Goal: Task Accomplishment & Management: Manage account settings

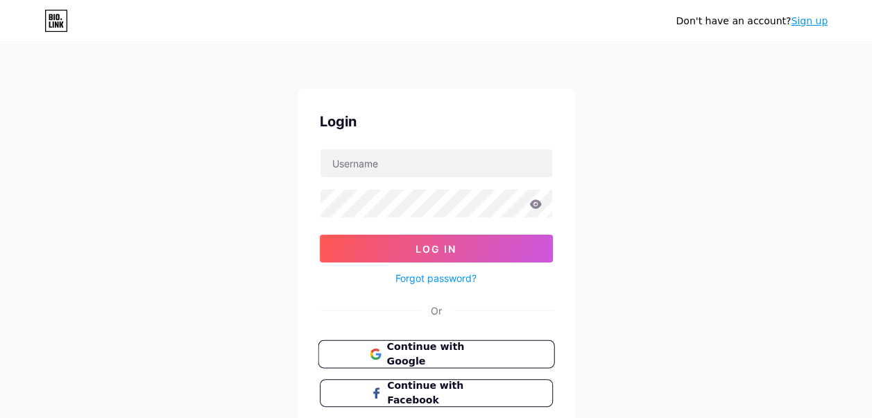
click at [505, 353] on button "Continue with Google" at bounding box center [436, 354] width 237 height 28
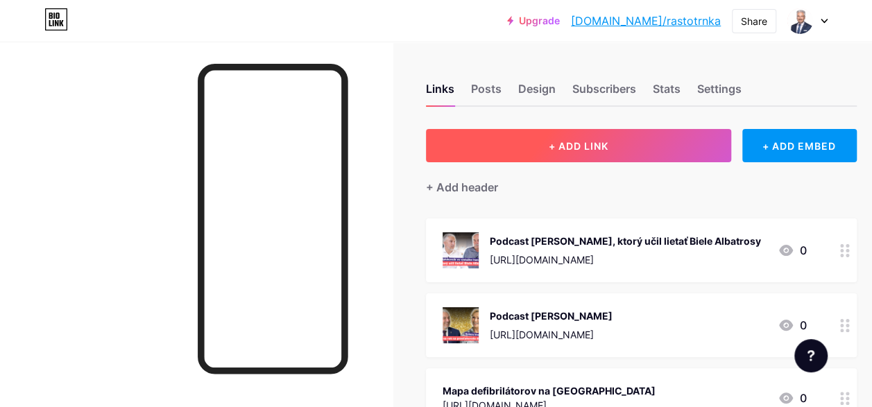
click at [520, 157] on button "+ ADD LINK" at bounding box center [578, 145] width 305 height 33
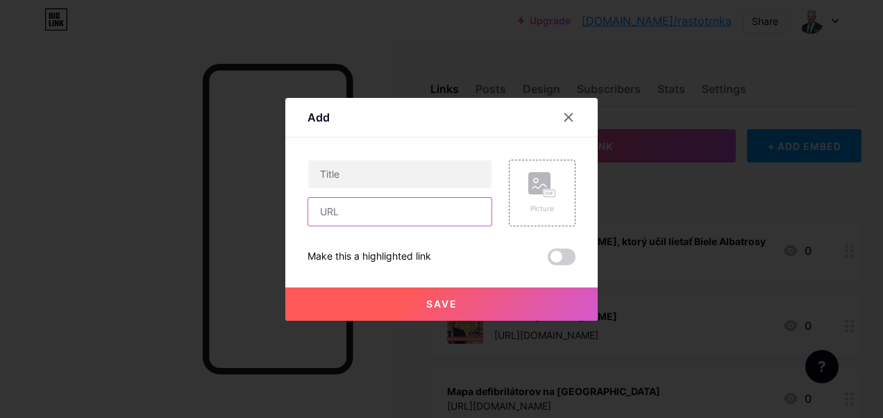
click at [397, 217] on input "text" at bounding box center [399, 212] width 183 height 28
paste input "[URL][DOMAIN_NAME]"
type input "[URL][DOMAIN_NAME]"
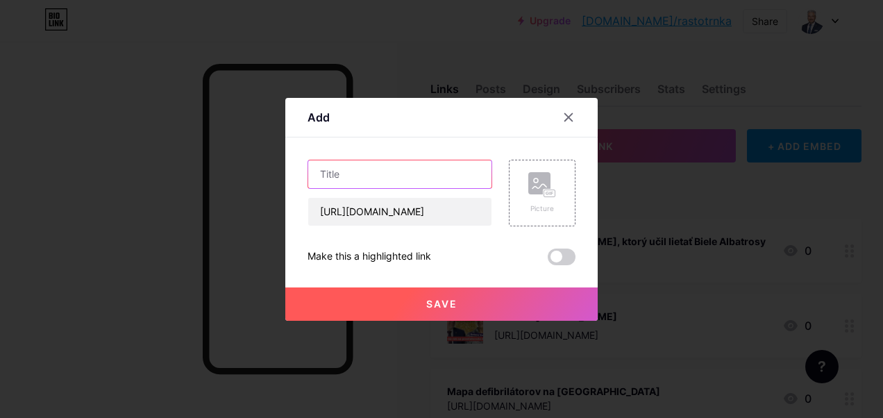
click at [423, 172] on input "text" at bounding box center [399, 174] width 183 height 28
type input "ŽupaŠupa - Ako môžete dať Školu do [GEOGRAPHIC_DATA]?"
click at [541, 180] on rect at bounding box center [539, 183] width 22 height 22
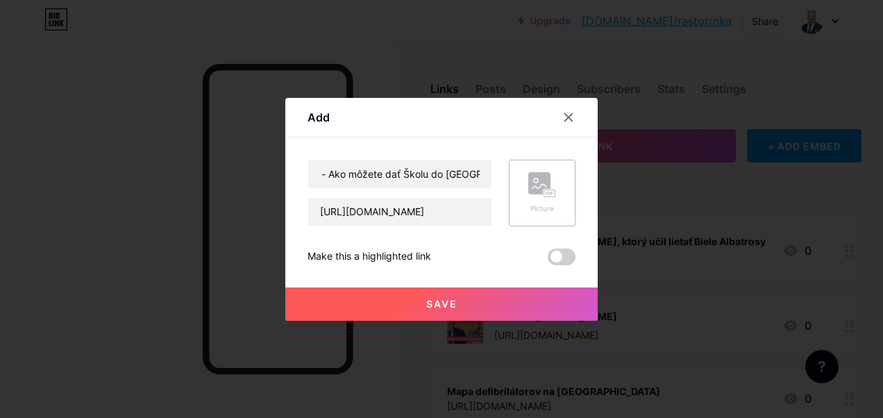
scroll to position [0, 0]
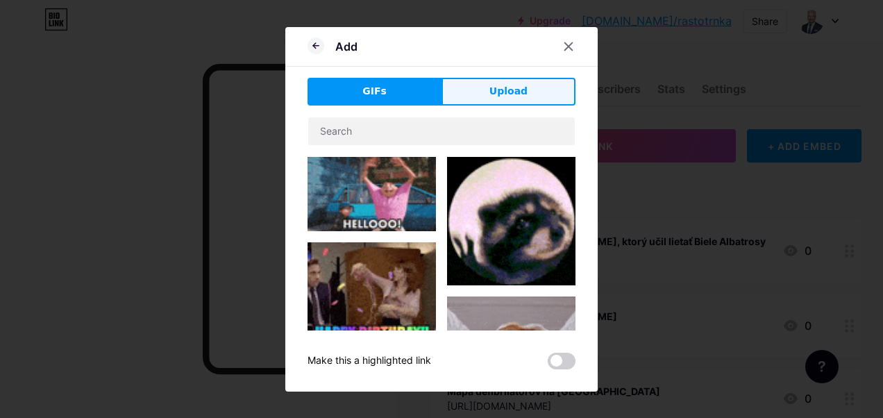
click at [489, 90] on button "Upload" at bounding box center [508, 92] width 134 height 28
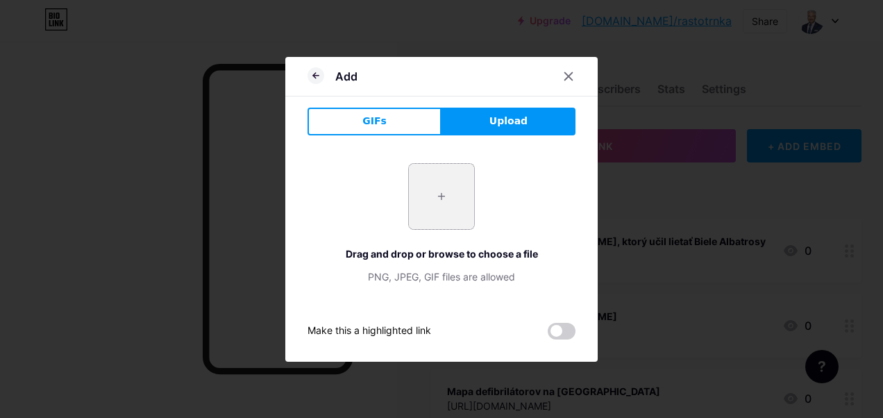
click at [436, 185] on input "file" at bounding box center [441, 196] width 65 height 65
type input "C:\fakepath\08 skola vo [GEOGRAPHIC_DATA]jpg"
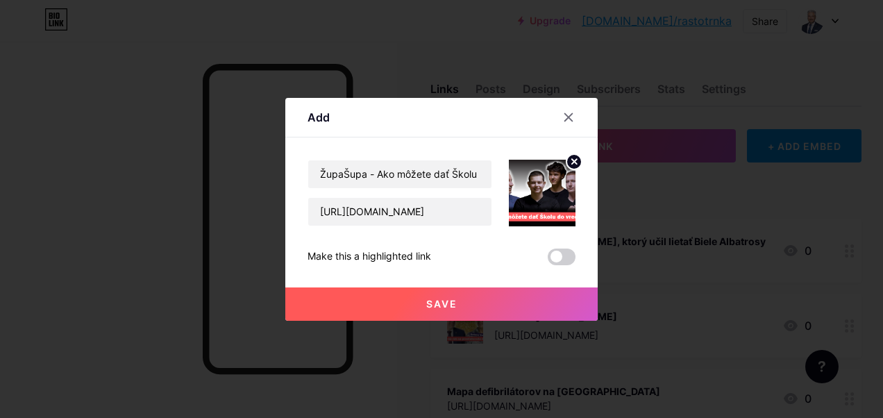
click at [482, 300] on button "Save" at bounding box center [441, 303] width 312 height 33
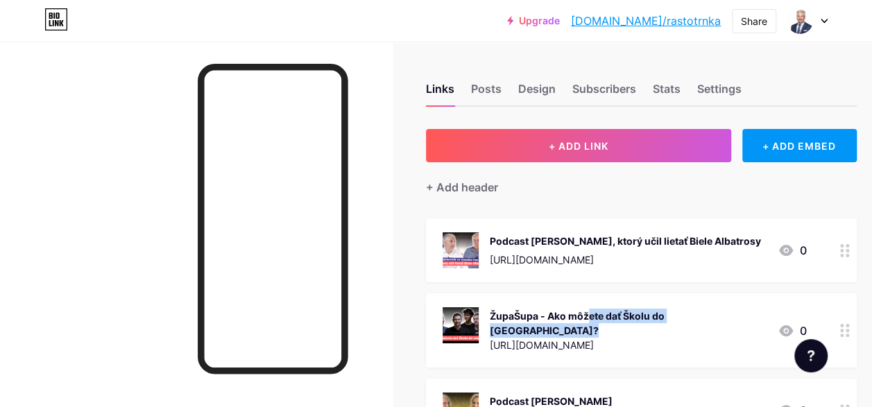
drag, startPoint x: 527, startPoint y: 315, endPoint x: 709, endPoint y: 297, distance: 183.4
click at [709, 297] on div "ŽupaŠupa - Ako môžete dať Školu do [GEOGRAPHIC_DATA]? [URL][DOMAIN_NAME] 0" at bounding box center [641, 331] width 431 height 74
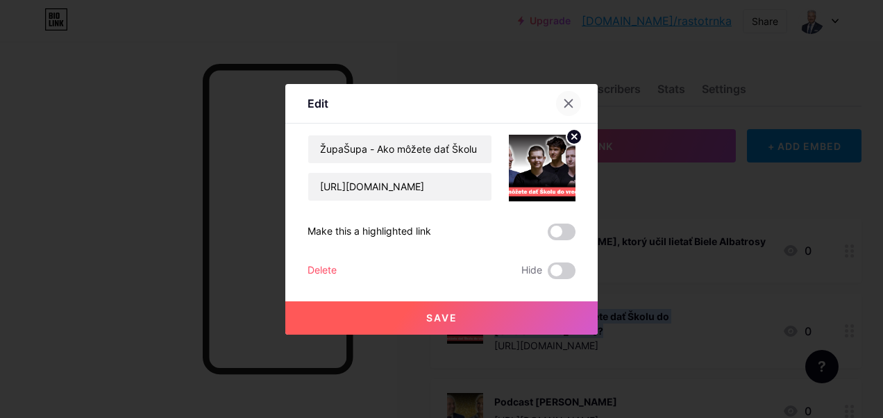
click at [563, 100] on icon at bounding box center [568, 103] width 11 height 11
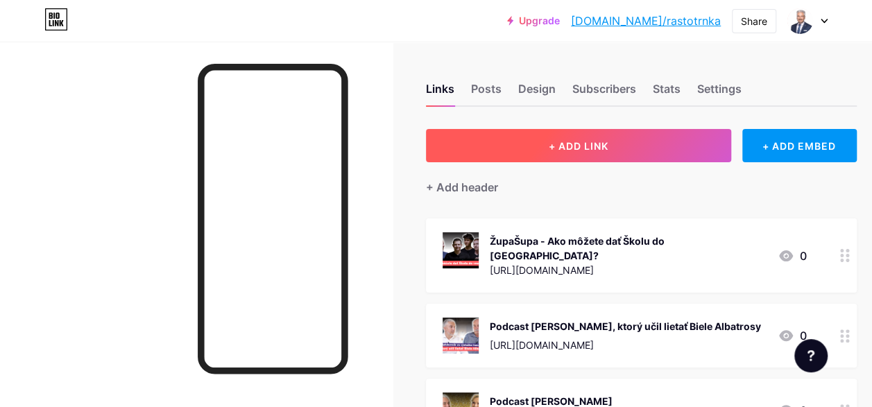
click at [631, 137] on button "+ ADD LINK" at bounding box center [578, 145] width 305 height 33
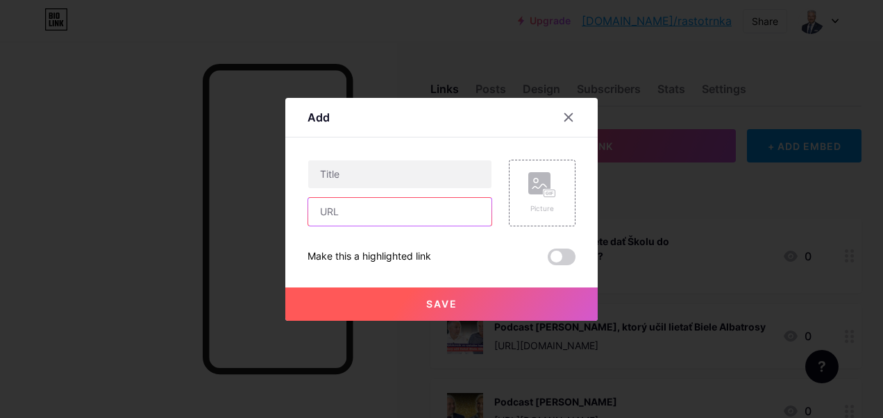
click at [353, 213] on input "text" at bounding box center [399, 212] width 183 height 28
paste input "[URL][DOMAIN_NAME]"
type input "[URL][DOMAIN_NAME]"
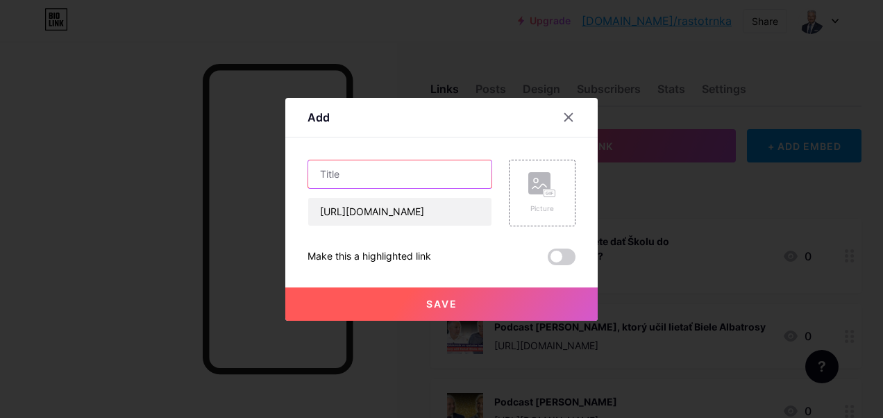
click at [384, 172] on input "text" at bounding box center [399, 174] width 183 height 28
type input "ŽupaŠupa - AIMA a ich bezkonkurenčný "bloody" nápad""
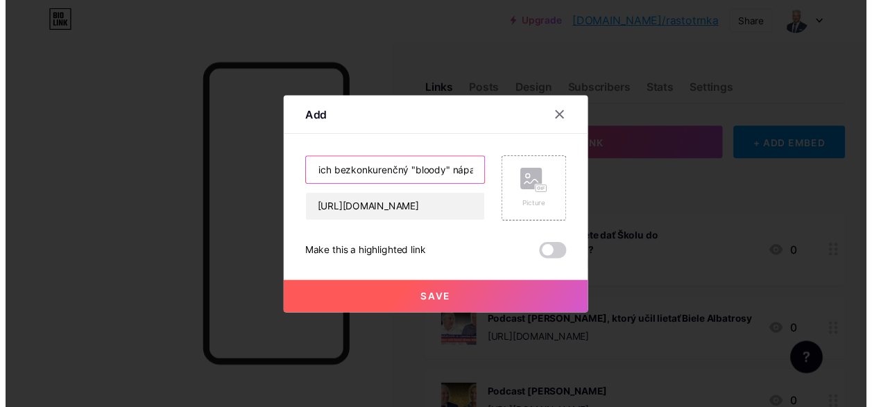
scroll to position [0, 96]
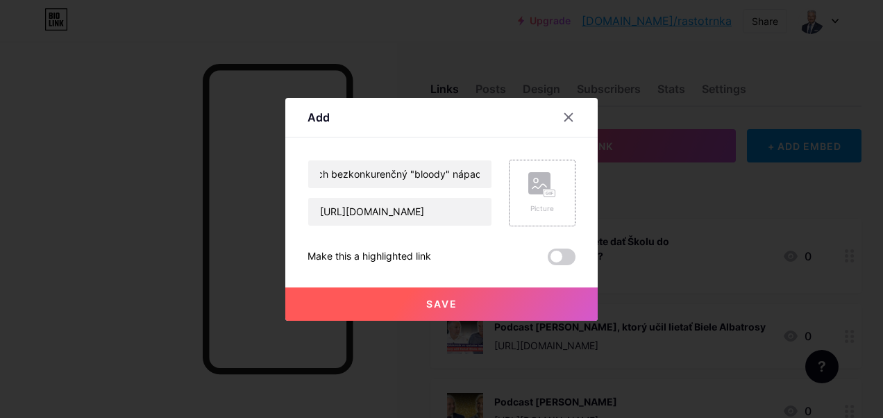
click at [537, 198] on div "Picture" at bounding box center [542, 193] width 28 height 42
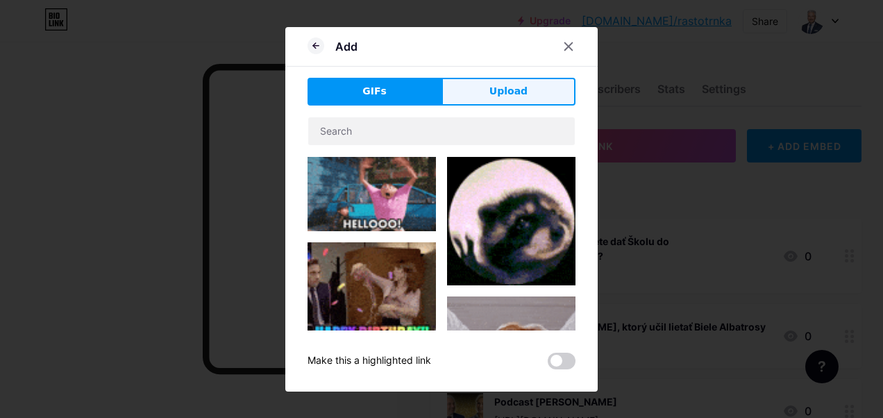
click at [522, 92] on span "Upload" at bounding box center [508, 91] width 38 height 15
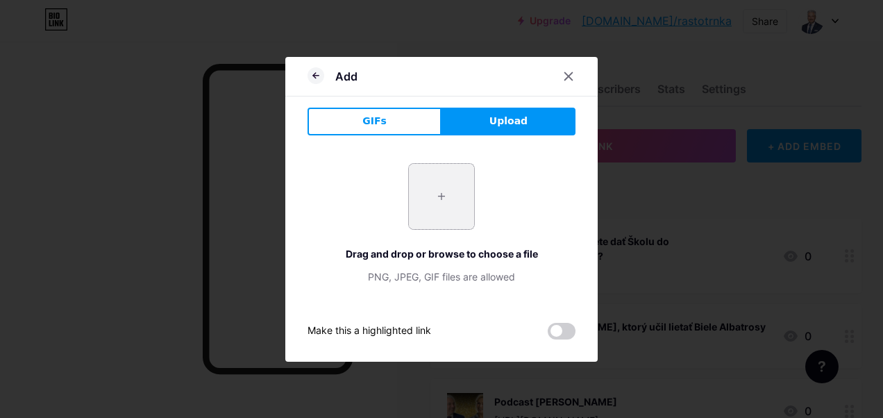
click at [458, 173] on input "file" at bounding box center [441, 196] width 65 height 65
type input "C:\fakepath\09 Študentská firma AIMA.jpg"
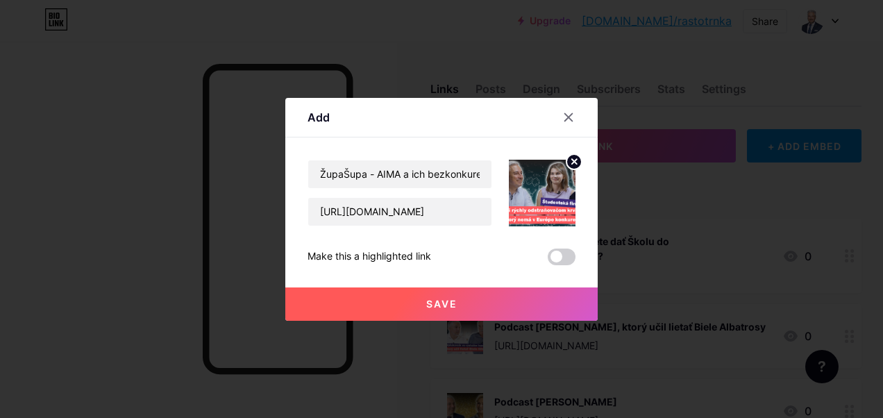
click at [430, 304] on span "Save" at bounding box center [441, 304] width 31 height 12
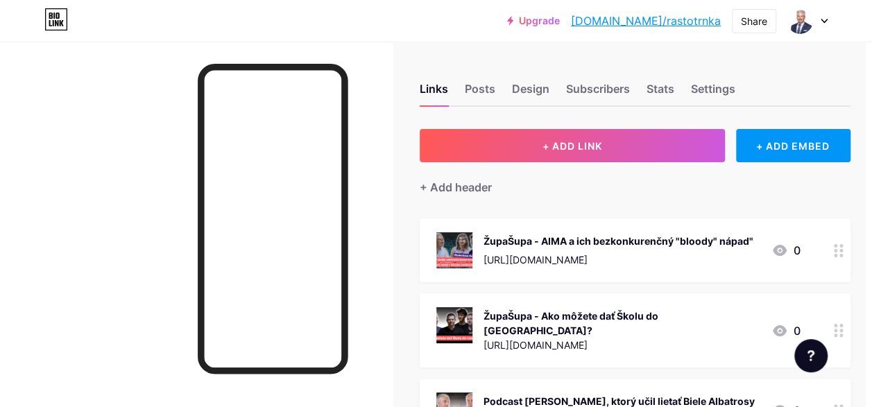
scroll to position [0, 7]
